Goal: Find specific page/section: Find specific page/section

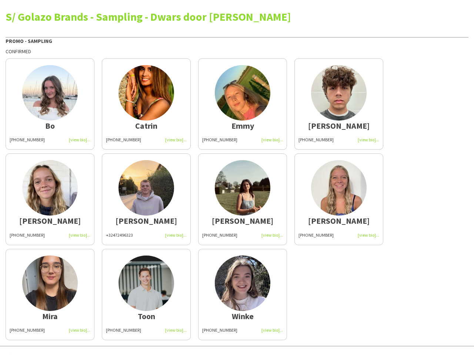
click at [237, 178] on img at bounding box center [243, 188] width 56 height 56
click at [50, 104] on img at bounding box center [50, 93] width 56 height 56
click at [146, 104] on img at bounding box center [146, 93] width 56 height 56
click at [242, 104] on img at bounding box center [243, 93] width 56 height 56
click at [339, 104] on img at bounding box center [339, 93] width 56 height 56
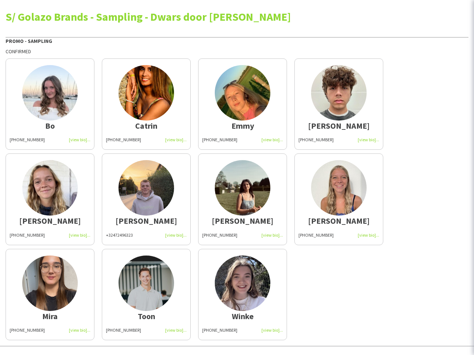
click at [50, 199] on img at bounding box center [50, 188] width 56 height 56
click at [146, 199] on img at bounding box center [146, 188] width 56 height 56
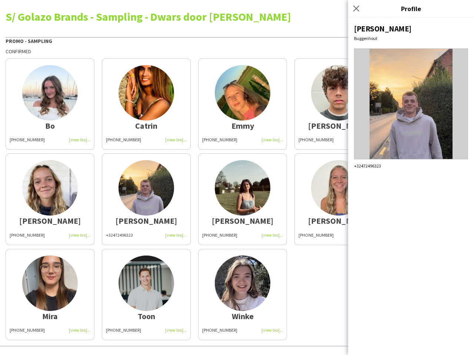
click at [242, 199] on img at bounding box center [243, 188] width 56 height 56
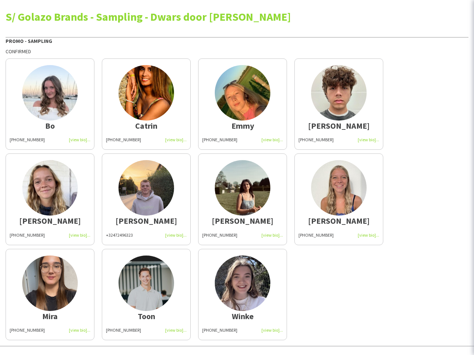
click at [339, 199] on img at bounding box center [339, 188] width 56 height 56
click at [50, 295] on img at bounding box center [50, 284] width 56 height 56
